Goal: Answer question/provide support

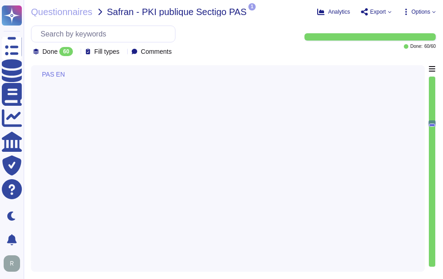
type textarea "Sectigo has established a comprehensive logging and monitoring policy to detect…"
type textarea "Sectigo provides comprehensive logging capabilities that ensure all security-re…"
type textarea "Sectigo's logging system complies with state-of-the-art best practices in sever…"
type textarea "Sectigo employs a comprehensive approach to monitoring and responding to cybers…"
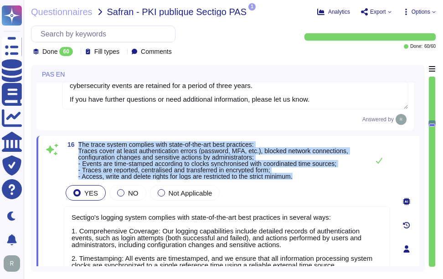
click at [273, 165] on span "The trace system complies with state-of-the-art best practices: Traces cover at…" at bounding box center [213, 160] width 270 height 39
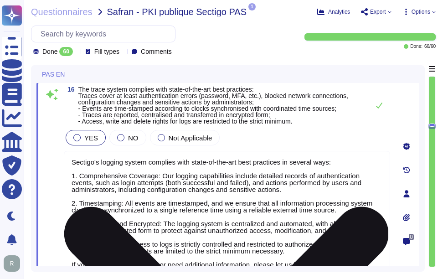
scroll to position [2369, 0]
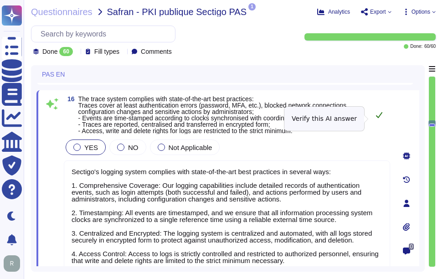
click at [378, 118] on icon at bounding box center [379, 115] width 6 height 6
click at [378, 119] on icon at bounding box center [379, 114] width 7 height 7
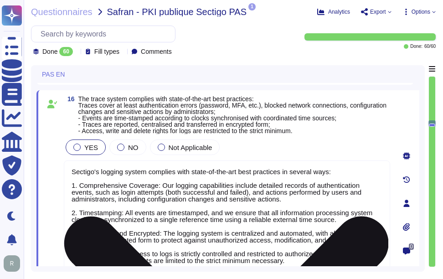
scroll to position [1, 0]
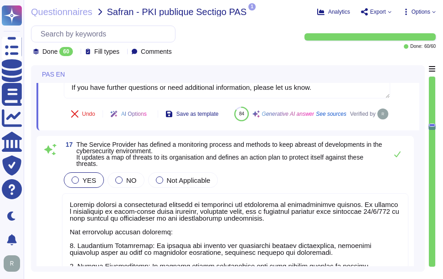
type textarea "Sectigo is committed to the continuous improvement of its IT security and risk …"
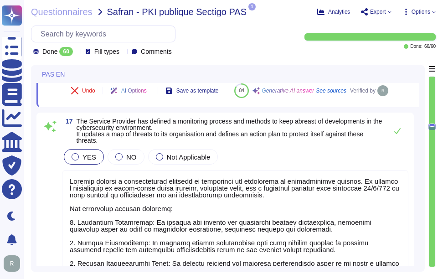
scroll to position [2597, 0]
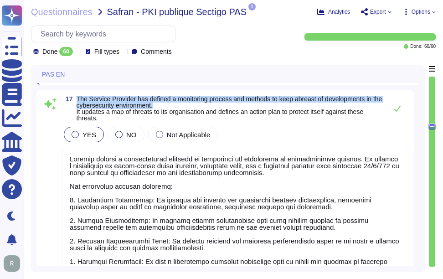
drag, startPoint x: 77, startPoint y: 120, endPoint x: 171, endPoint y: 127, distance: 94.6
click at [171, 121] on span "The Service Provider has defined a monitoring process and methods to keep abrea…" at bounding box center [230, 109] width 306 height 26
